Goal: Communication & Community: Share content

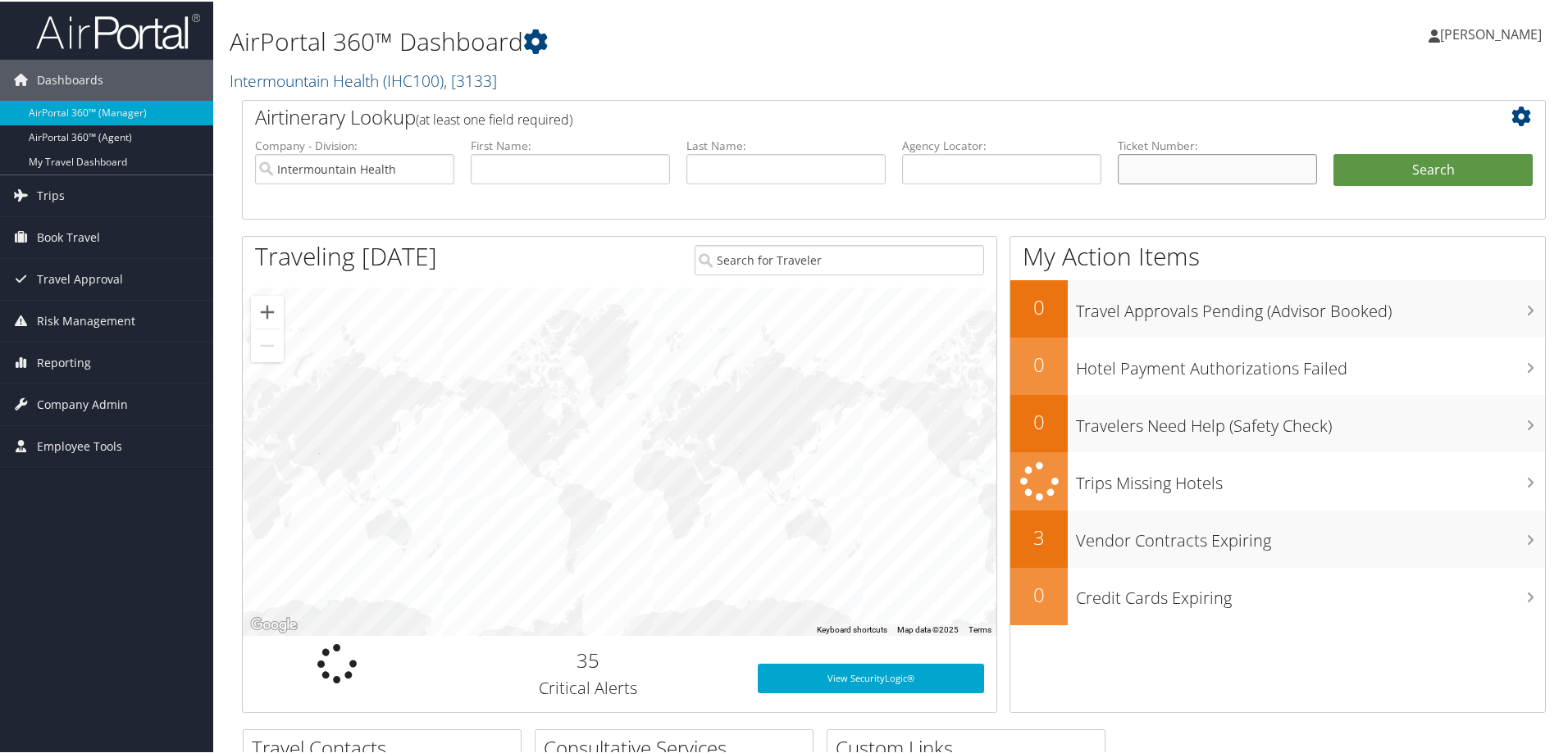
click at [1139, 171] on input "text" at bounding box center [1218, 167] width 200 height 31
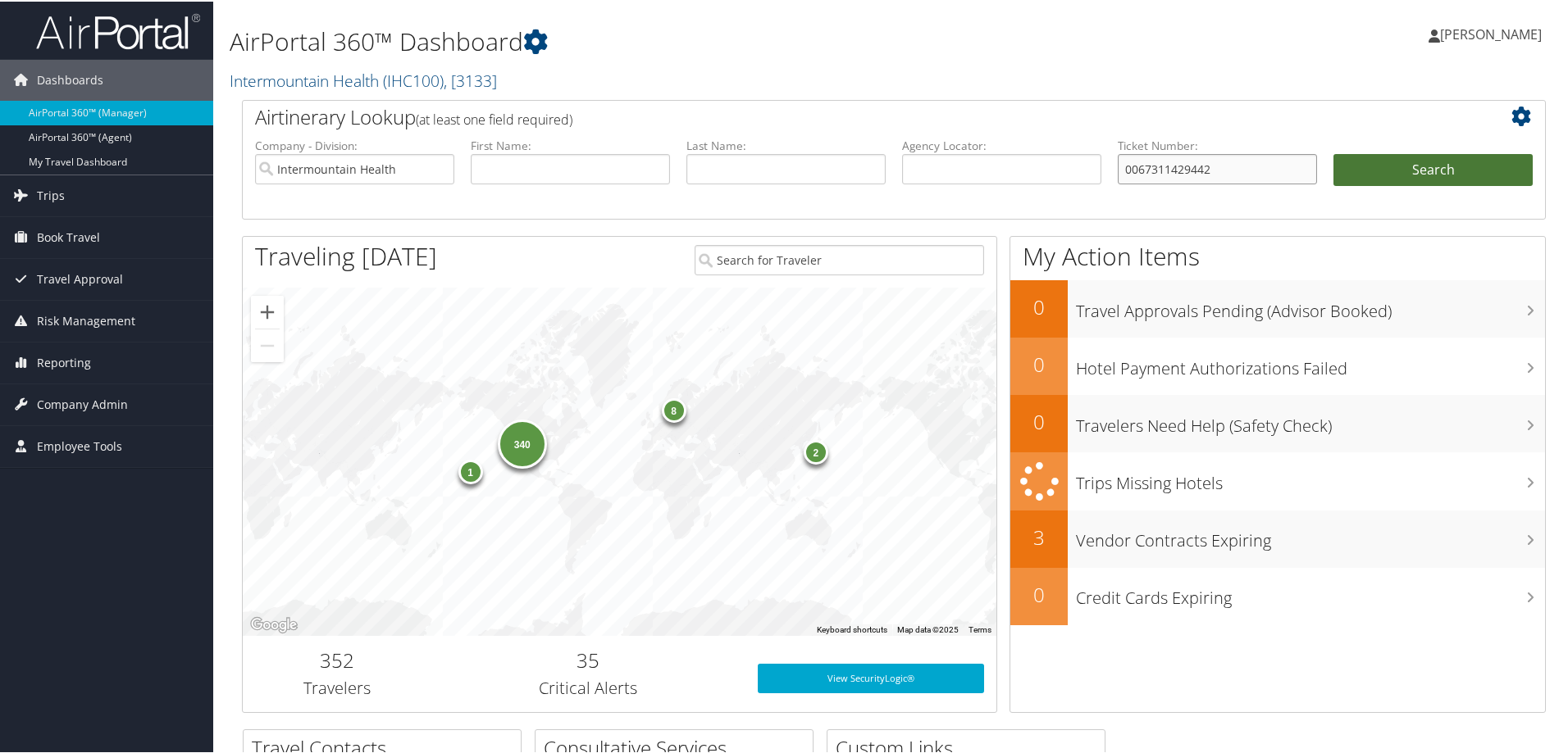
type input "0067311429442"
click at [1396, 161] on button "Search" at bounding box center [1434, 168] width 200 height 33
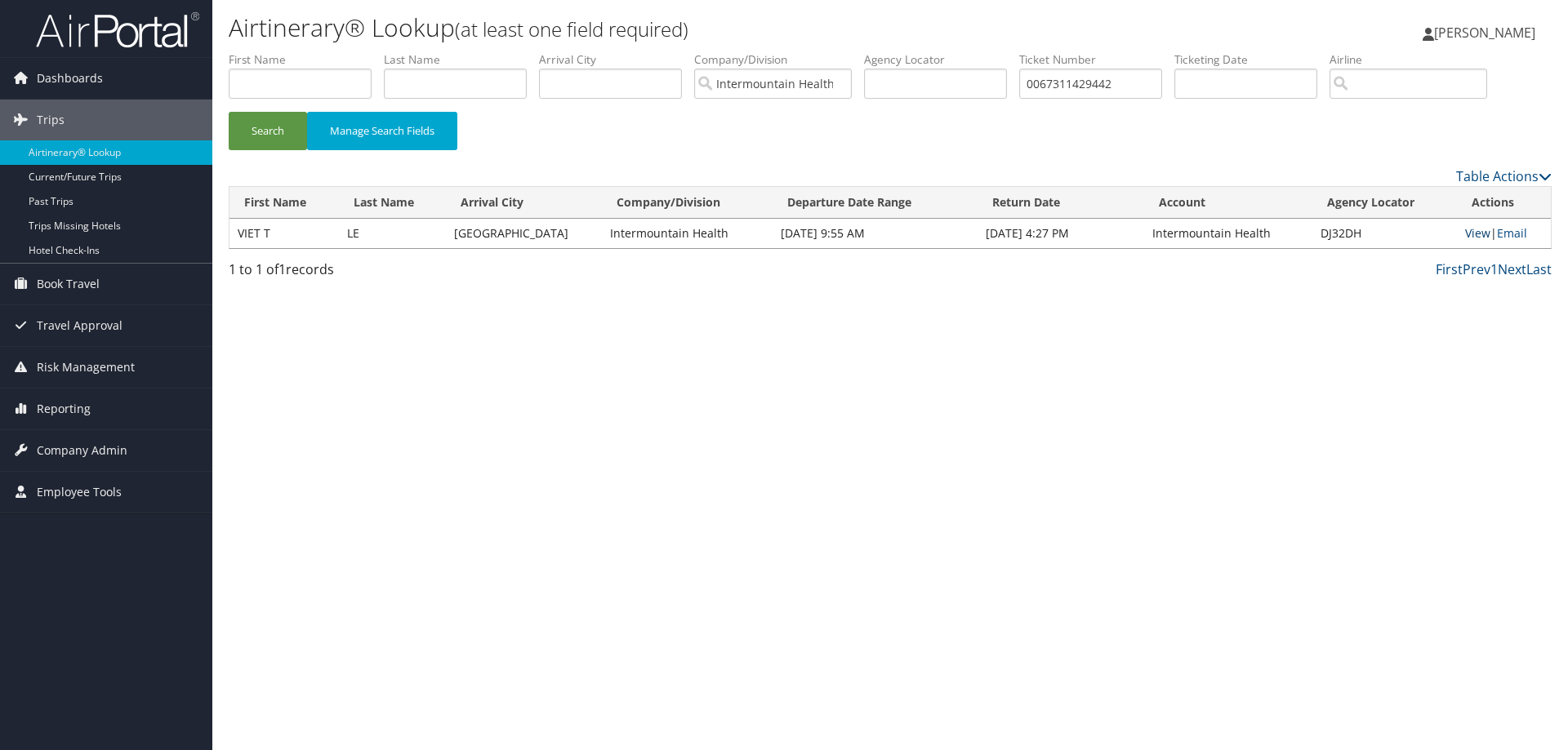
click at [1465, 235] on link "View" at bounding box center [1477, 233] width 26 height 16
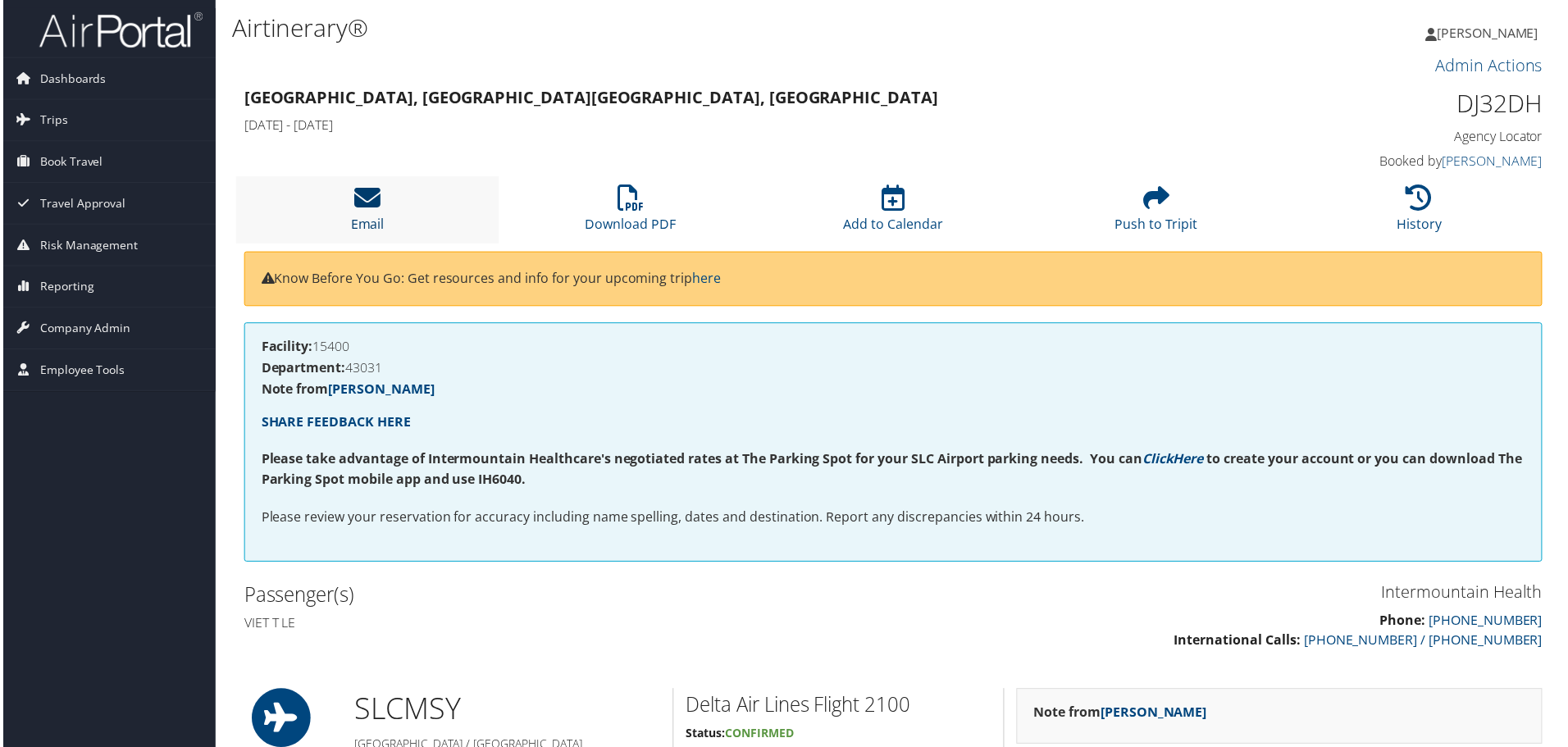
click at [359, 220] on link "Email" at bounding box center [366, 214] width 34 height 40
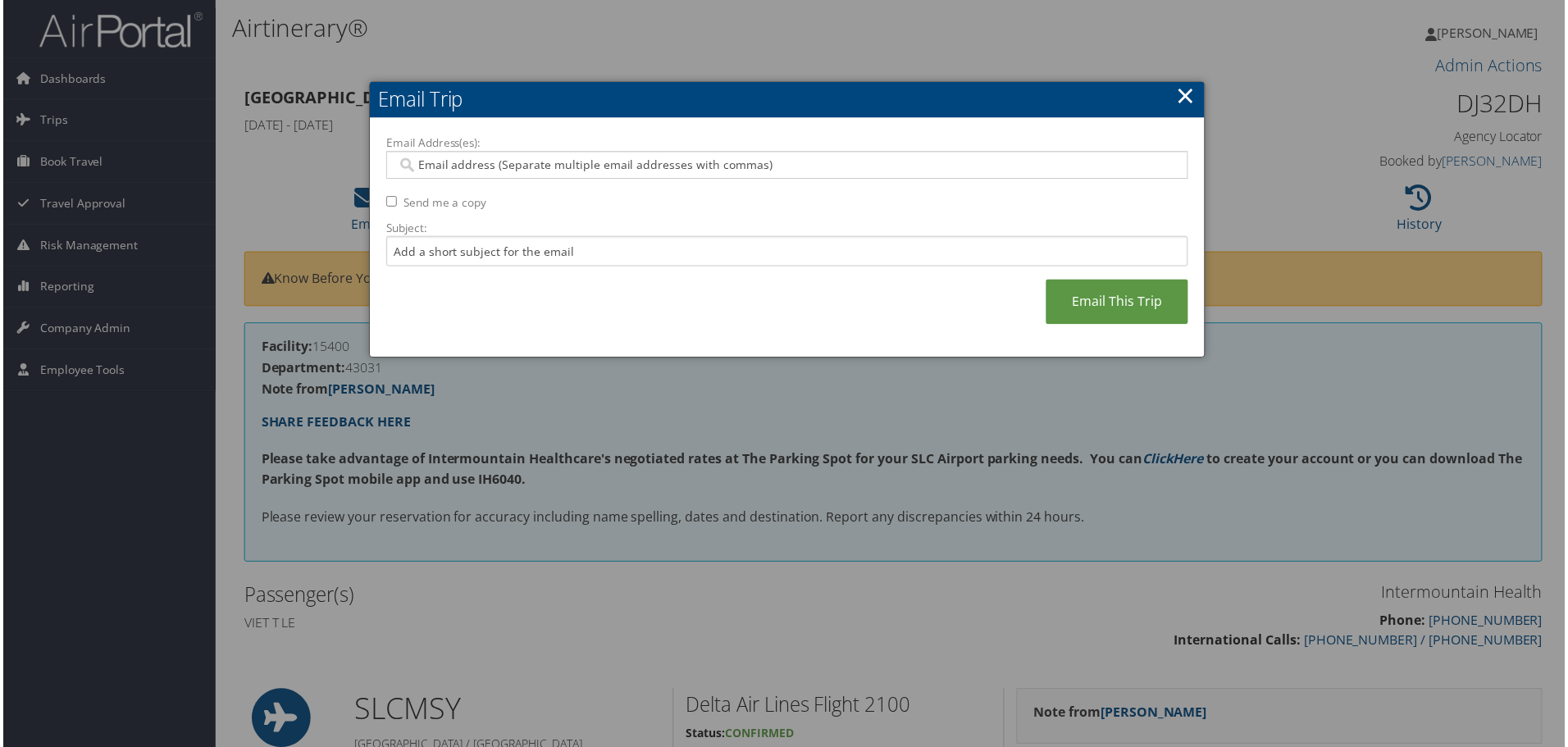
click at [414, 161] on input "Email Address(es):" at bounding box center [787, 165] width 783 height 17
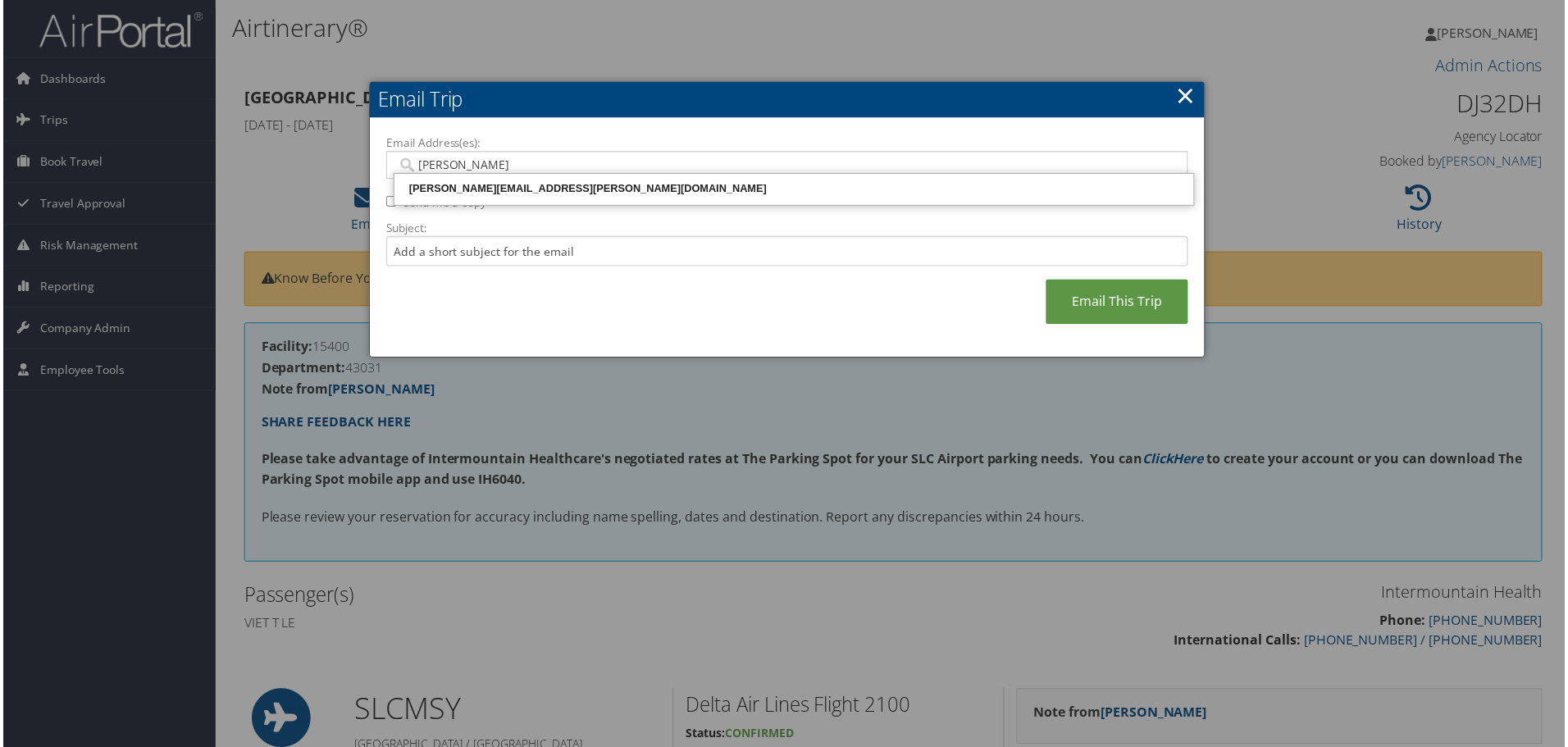
type input "leaann."
click at [543, 182] on div "LEAANN.SOUTHWICK@IMAIL.ORG" at bounding box center [794, 189] width 798 height 17
type input "LEAANN.SOUTHWICK@IMAIL.ORG"
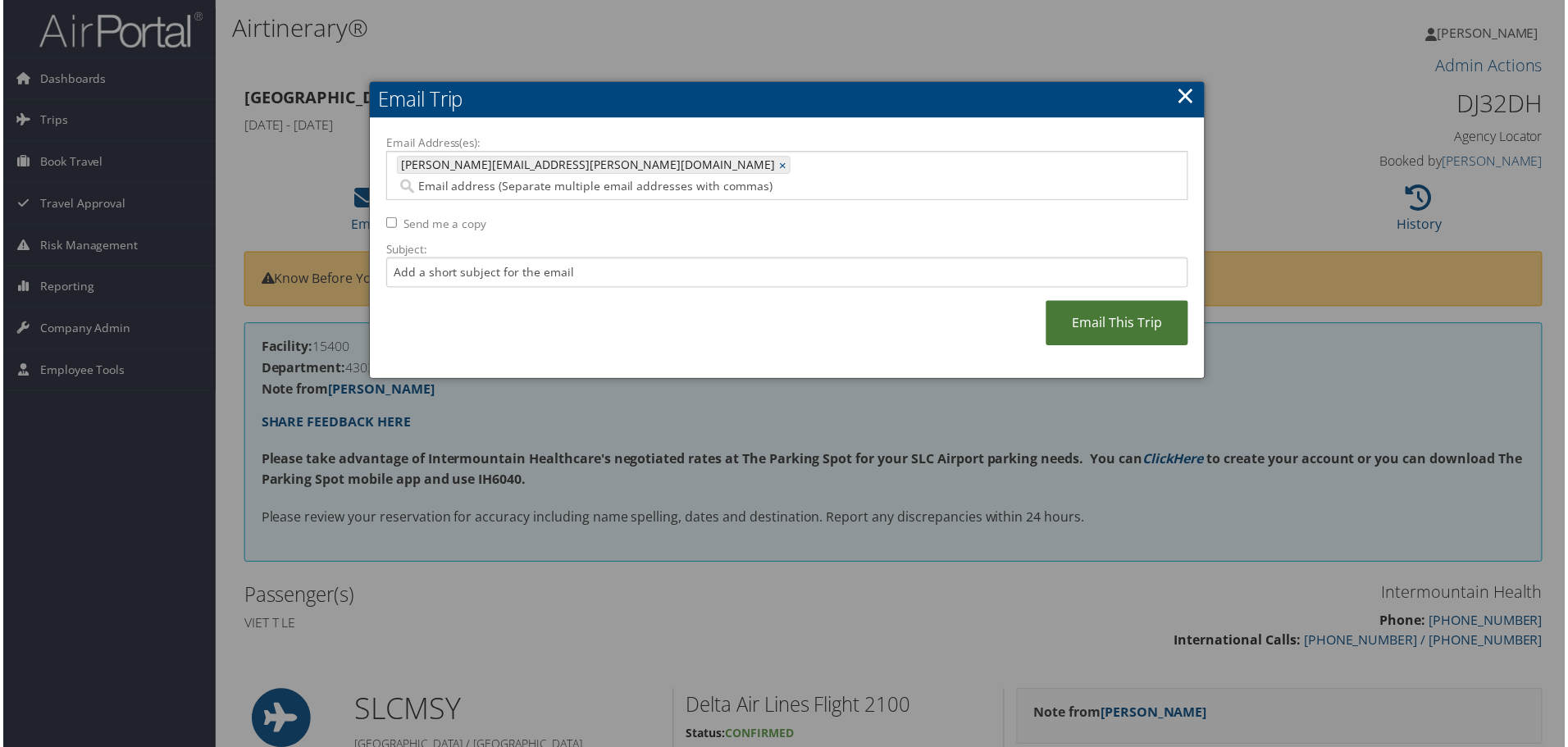
click at [1116, 310] on link "Email This Trip" at bounding box center [1118, 324] width 142 height 45
